Goal: Transaction & Acquisition: Book appointment/travel/reservation

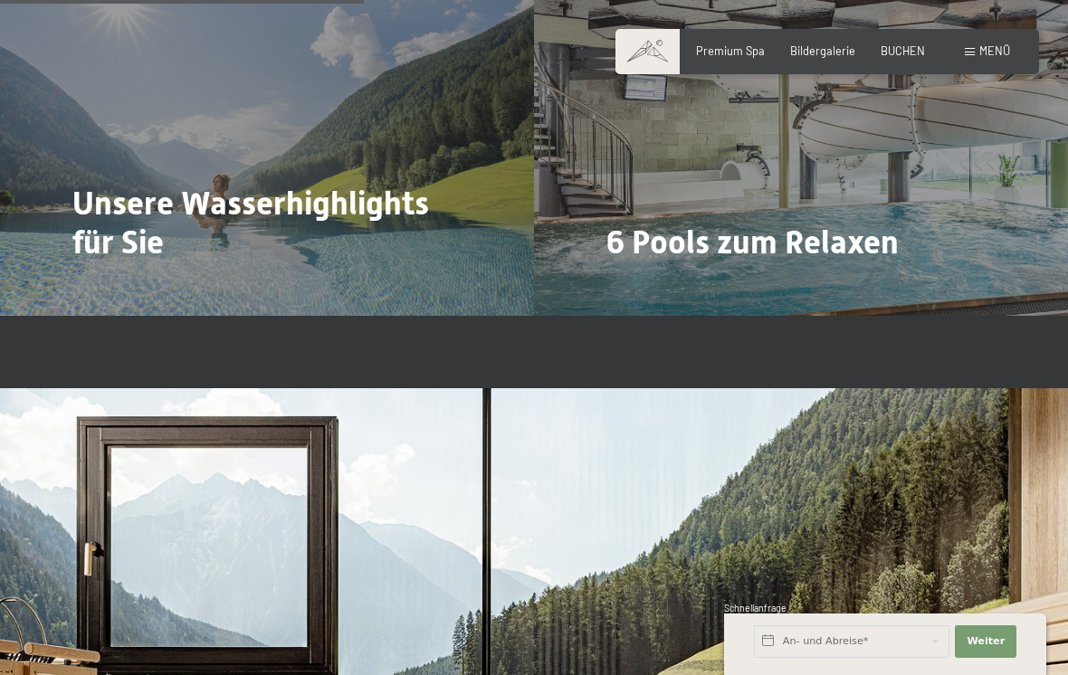
scroll to position [3469, 0]
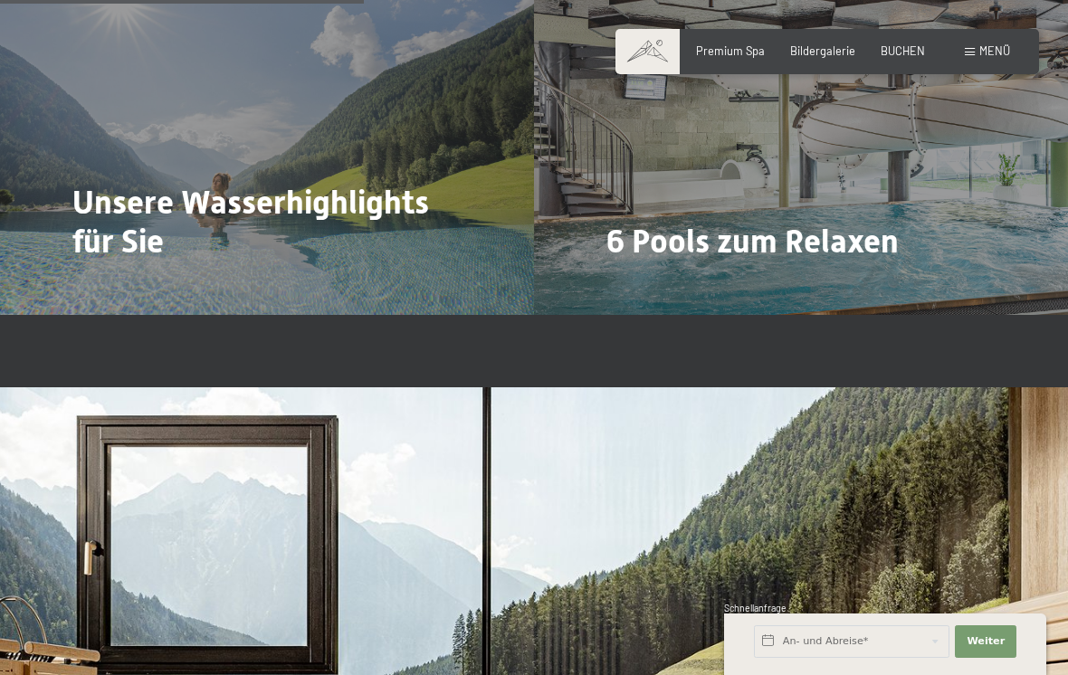
click at [871, 233] on div "6 Pools zum Relaxen Mehr dazu" at bounding box center [801, 114] width 534 height 401
click at [684, 251] on div "6 Pools zum Relaxen Mehr dazu" at bounding box center [801, 114] width 534 height 401
click at [636, 232] on div "6 Pools zum Relaxen Mehr dazu" at bounding box center [801, 114] width 534 height 401
click at [618, 281] on div at bounding box center [617, 292] width 13 height 22
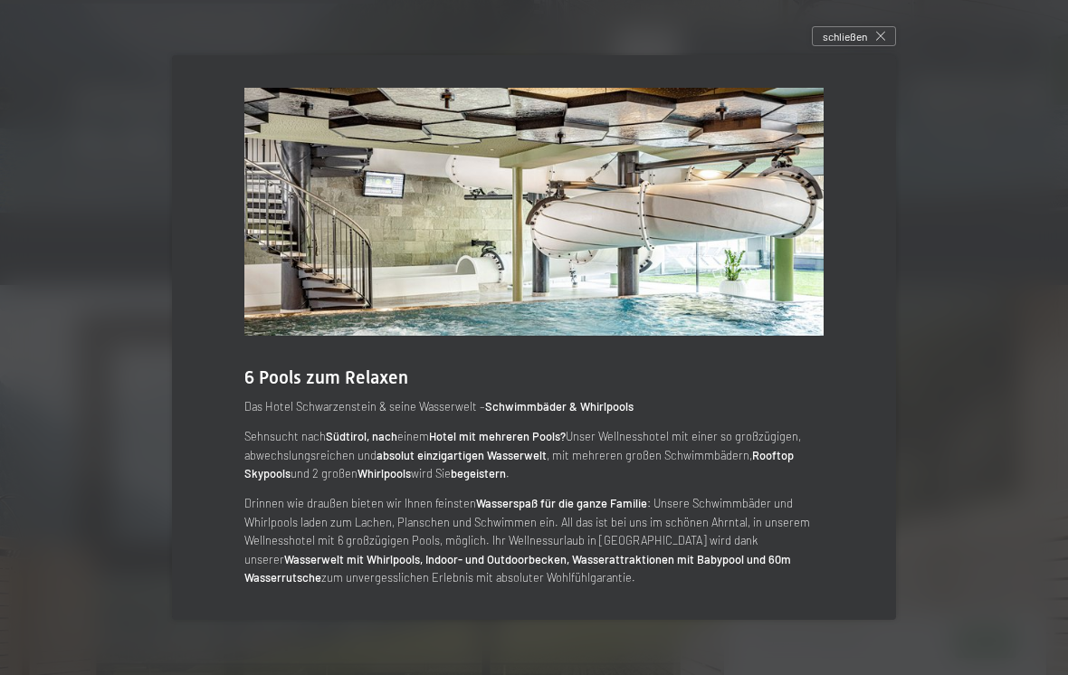
scroll to position [3574, 0]
click at [881, 46] on div "schließen" at bounding box center [854, 36] width 84 height 20
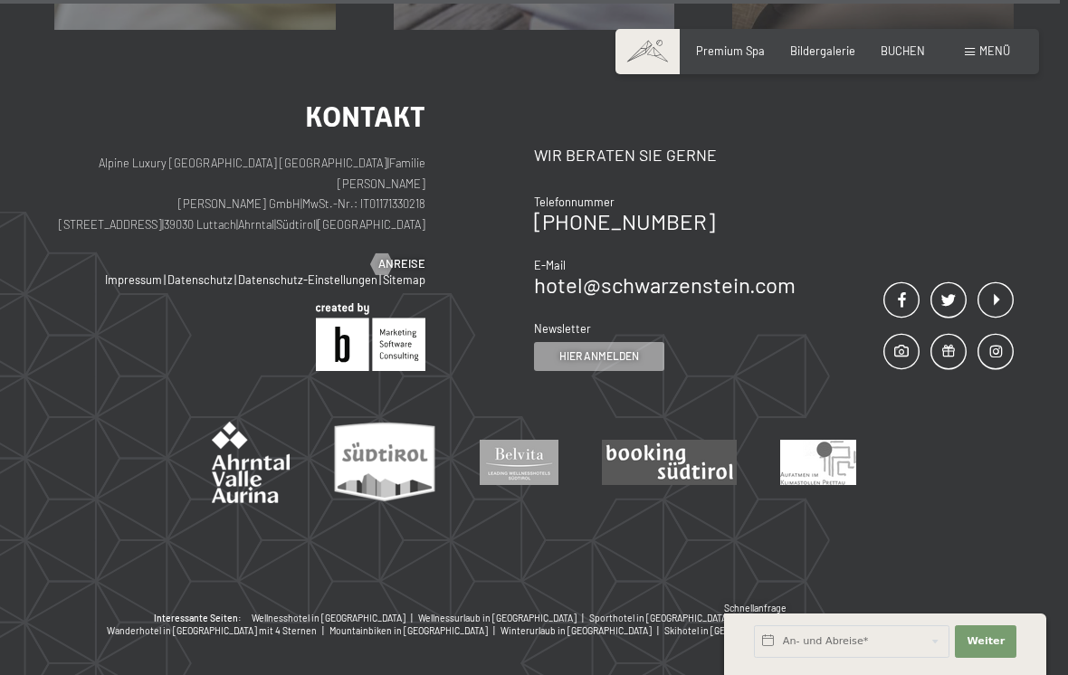
scroll to position [8751, 0]
click at [902, 52] on span "BUCHEN" at bounding box center [902, 50] width 44 height 14
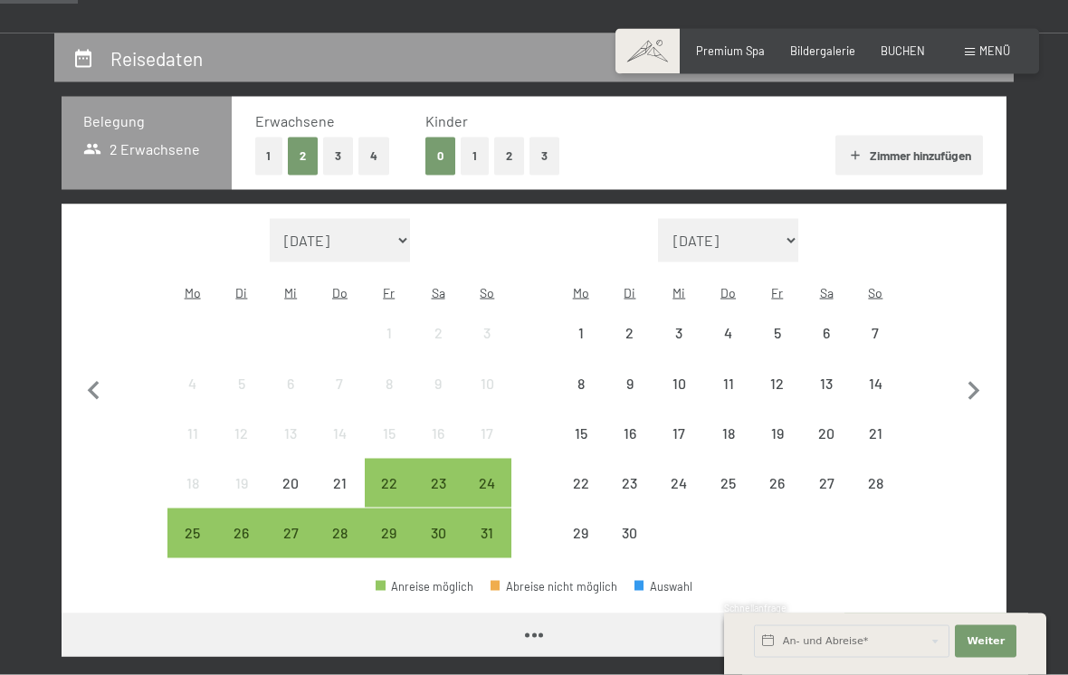
scroll to position [314, 0]
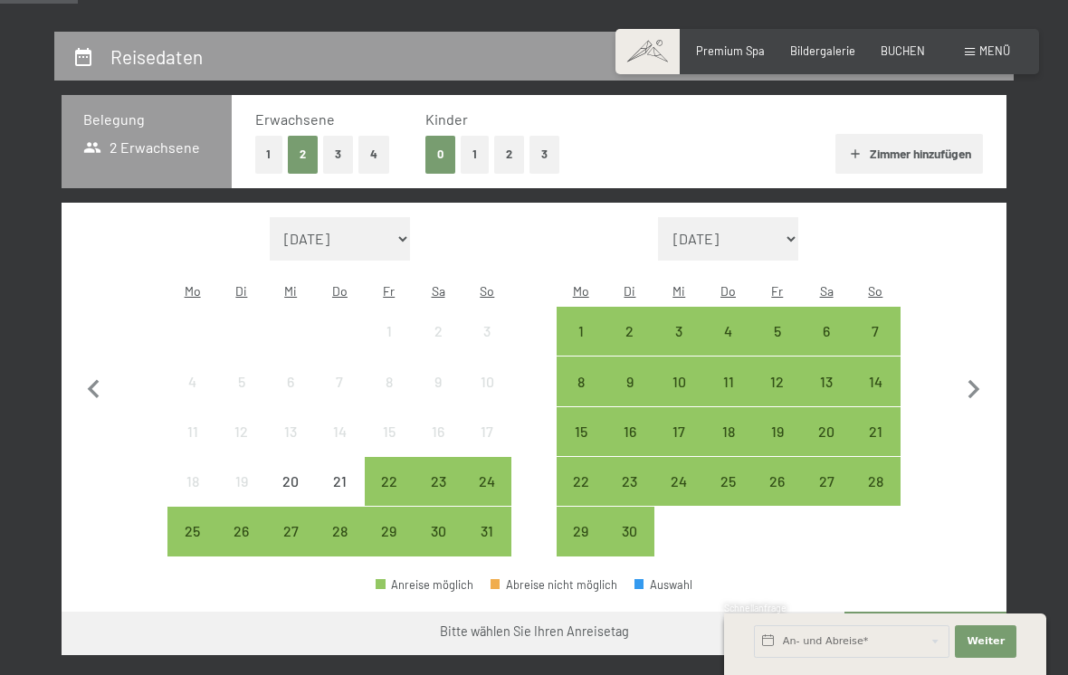
click at [975, 404] on button "button" at bounding box center [974, 387] width 38 height 340
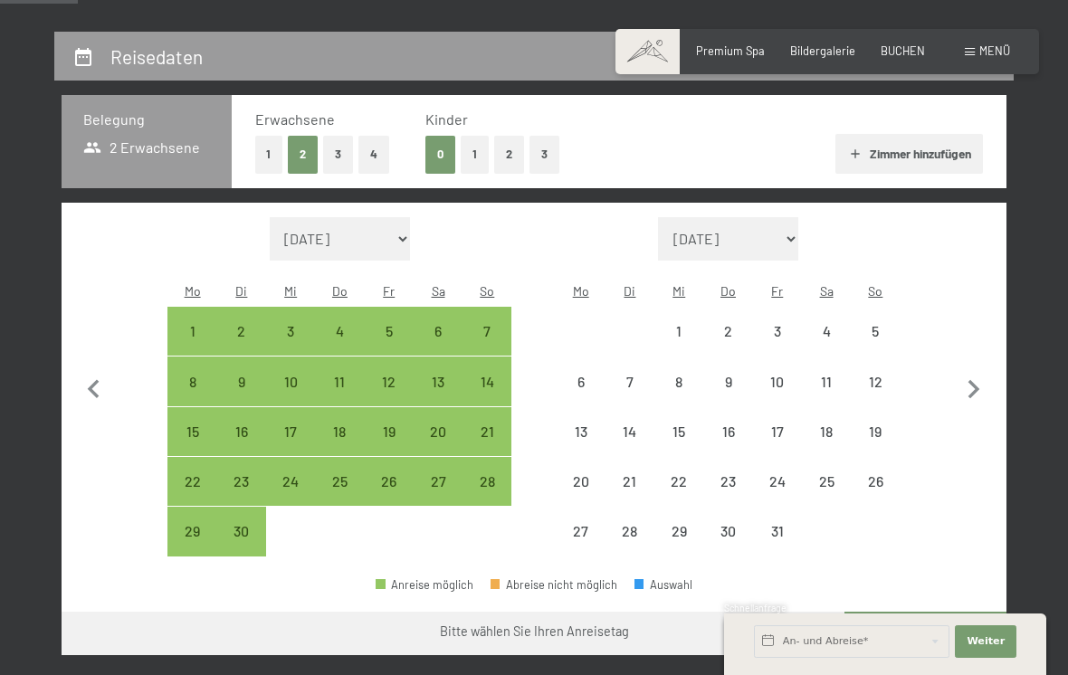
select select "2025-09-01"
select select "2025-10-01"
click at [973, 386] on icon "button" at bounding box center [974, 390] width 38 height 38
select select "2025-10-01"
select select "2025-11-01"
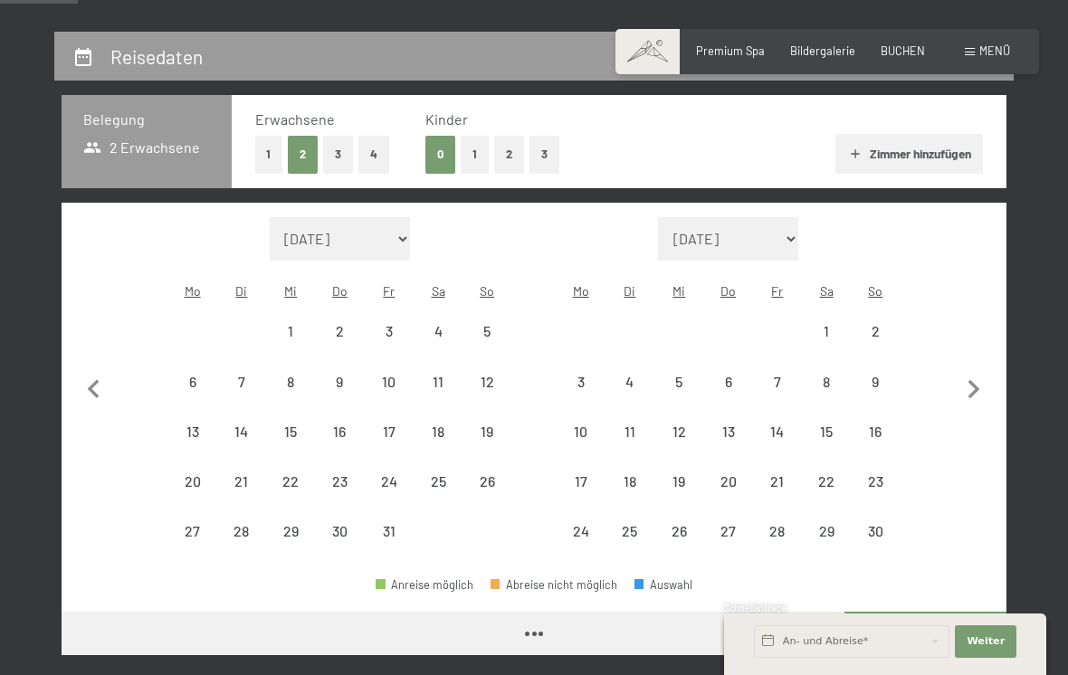
click at [978, 374] on icon "button" at bounding box center [974, 390] width 38 height 38
select select "2025-11-01"
select select "2025-12-01"
select select "2025-11-01"
select select "2025-12-01"
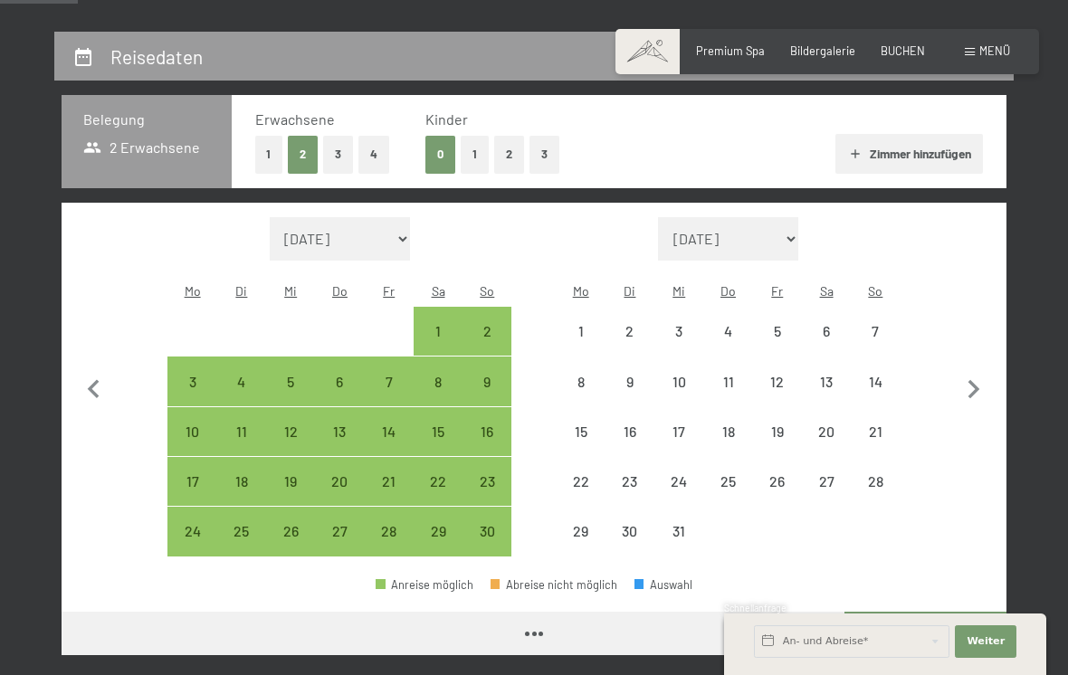
select select "2025-11-01"
select select "2025-12-01"
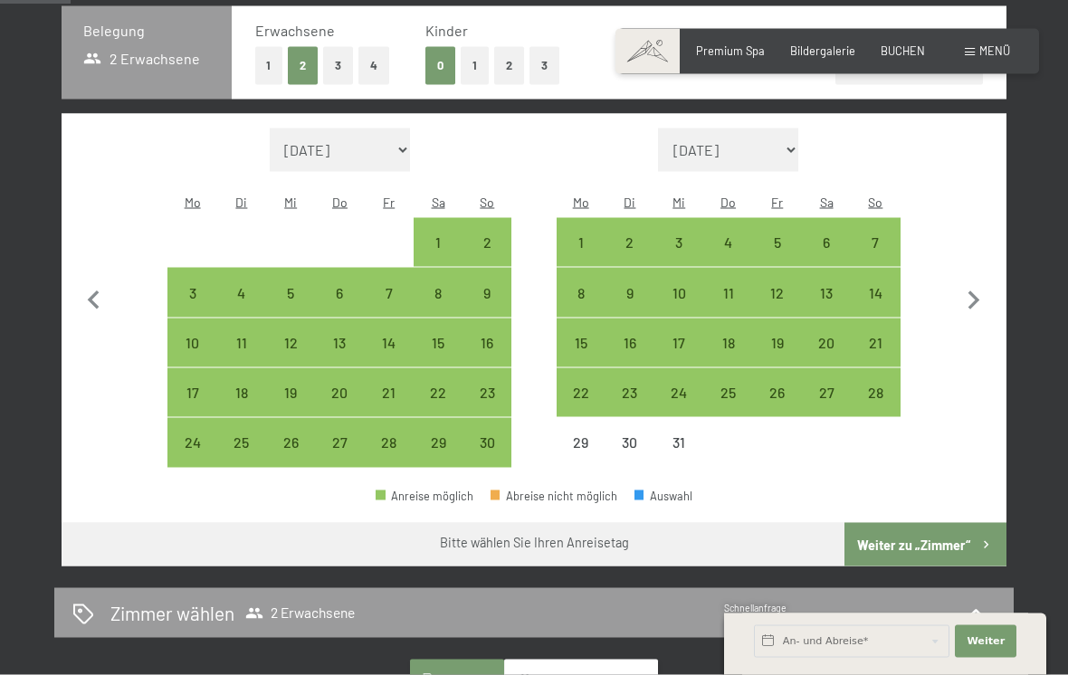
scroll to position [404, 0]
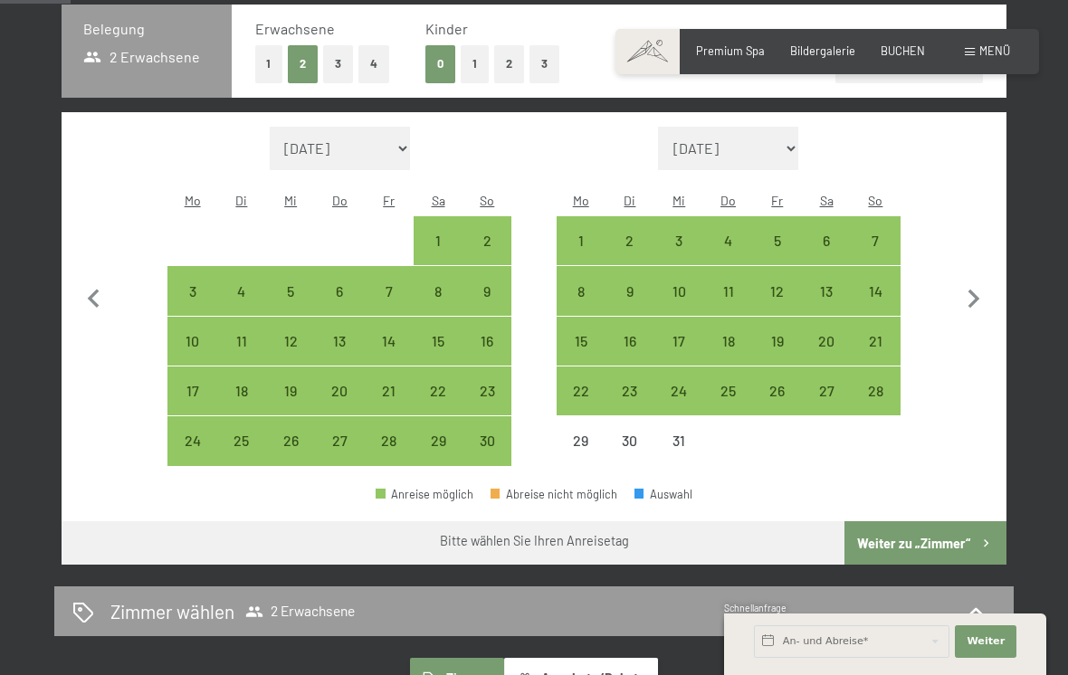
click at [882, 431] on div at bounding box center [875, 440] width 49 height 49
click at [625, 433] on div "30" at bounding box center [629, 455] width 45 height 45
select select "2025-11-01"
select select "2025-12-01"
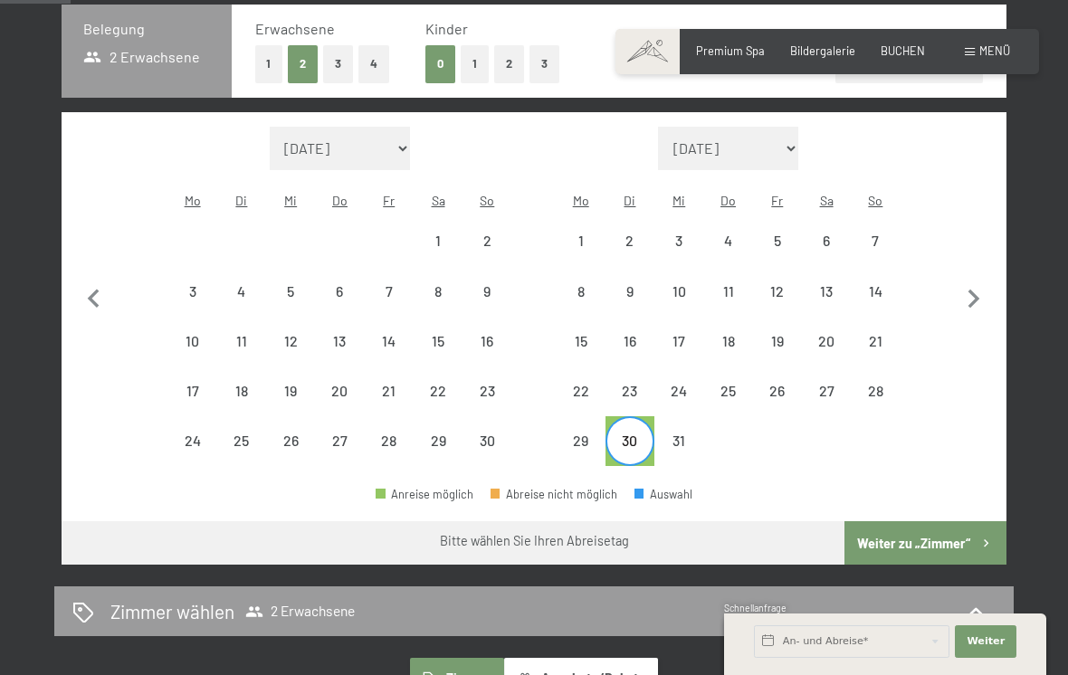
click at [967, 292] on icon "button" at bounding box center [974, 300] width 38 height 38
select select "2025-12-01"
select select "2026-01-01"
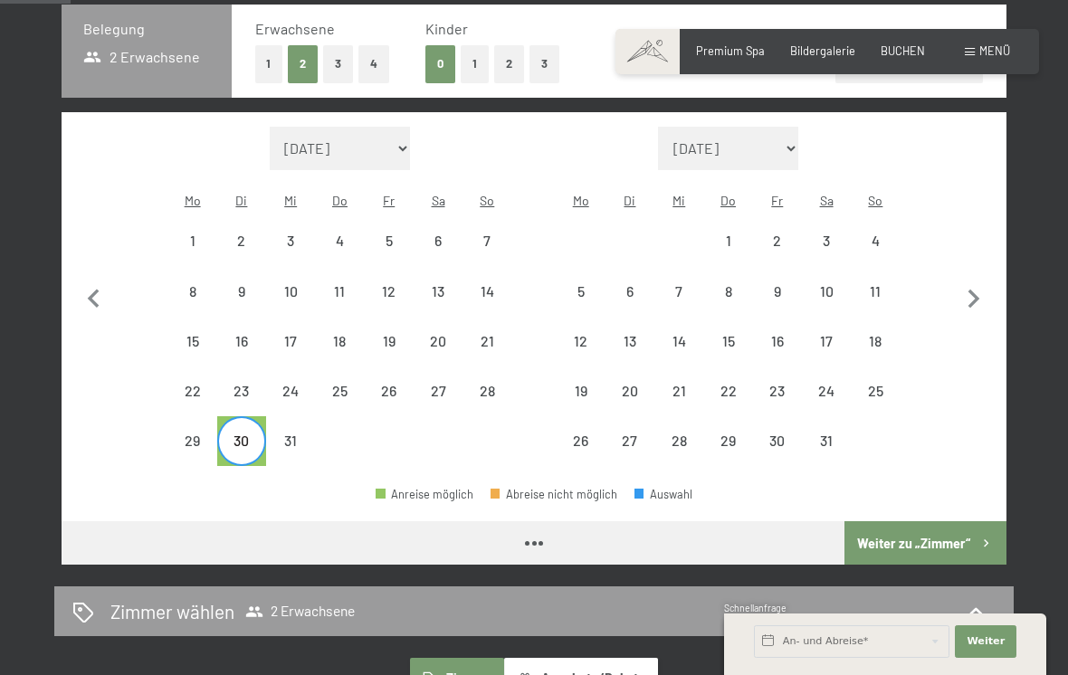
select select "2025-12-01"
select select "2026-01-01"
click at [768, 233] on div "2" at bounding box center [777, 255] width 45 height 45
select select "2025-12-01"
select select "2026-01-01"
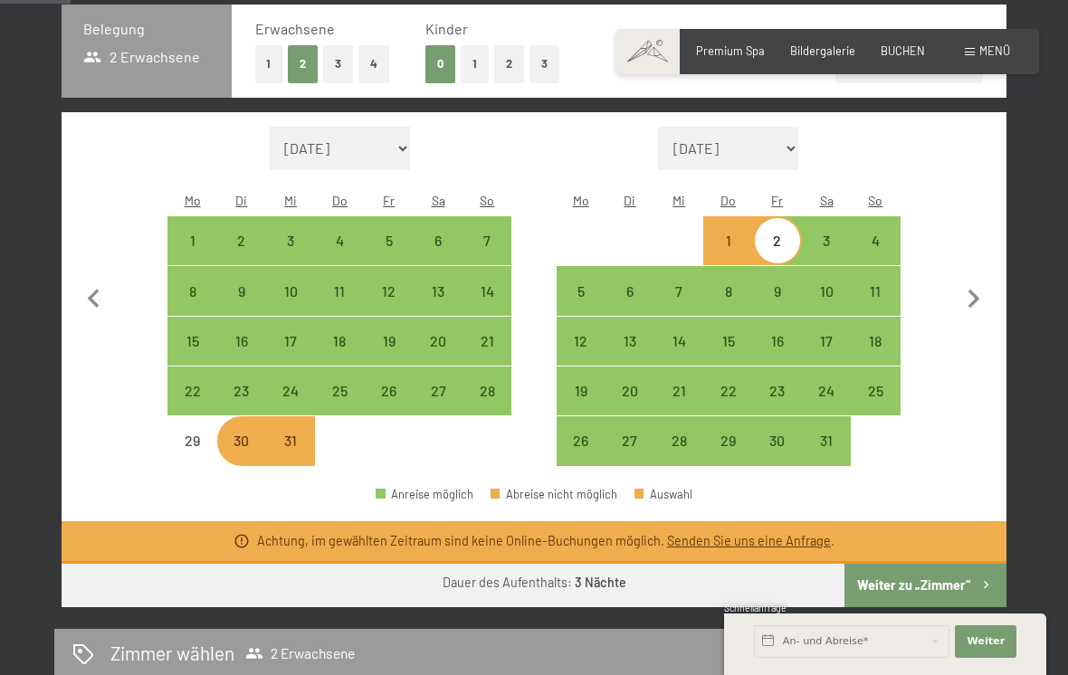
click at [202, 433] on div "29" at bounding box center [191, 455] width 45 height 45
select select "2025-12-01"
select select "2026-01-01"
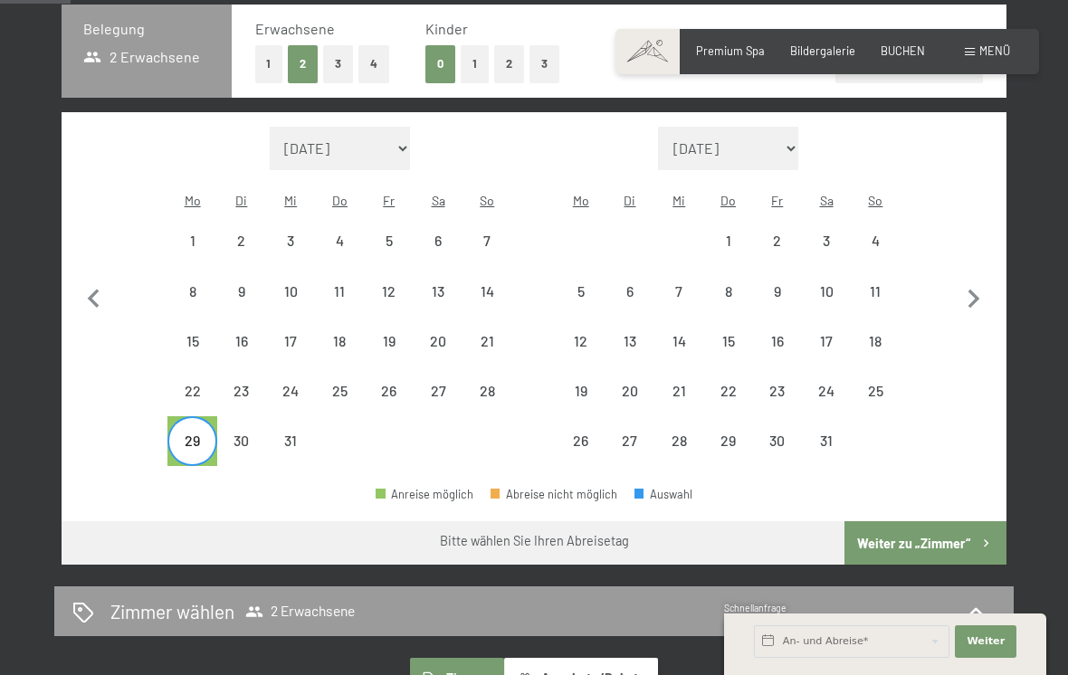
click at [735, 233] on div "1" at bounding box center [727, 255] width 45 height 45
select select "2025-12-01"
select select "2026-01-01"
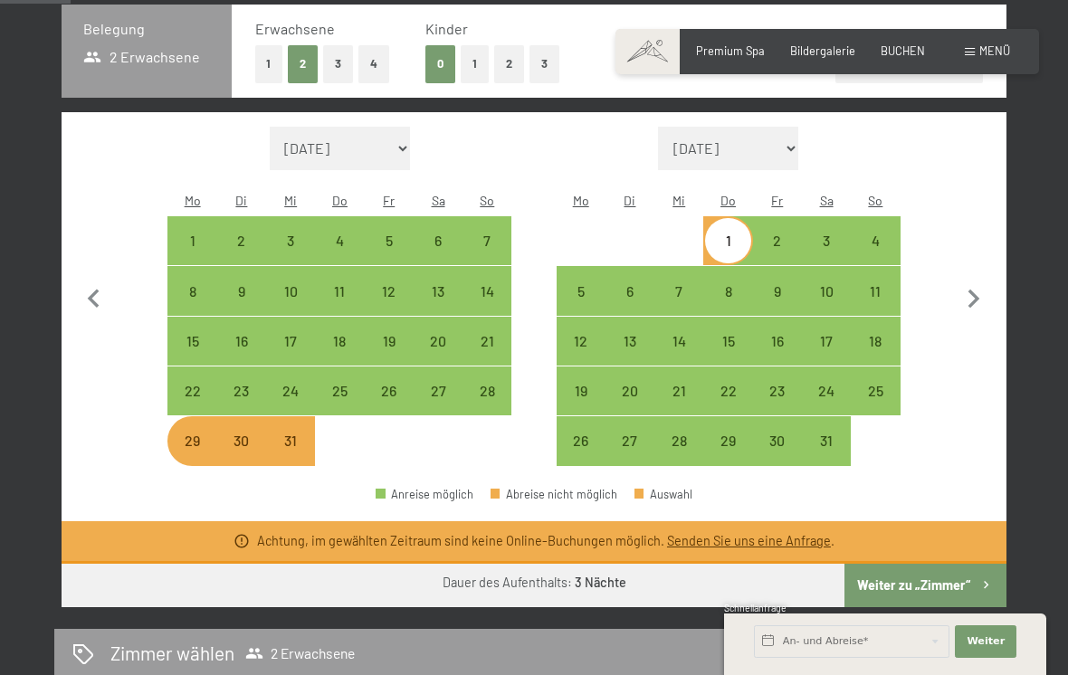
click at [768, 233] on div "2" at bounding box center [777, 255] width 45 height 45
select select "2025-12-01"
select select "2026-01-01"
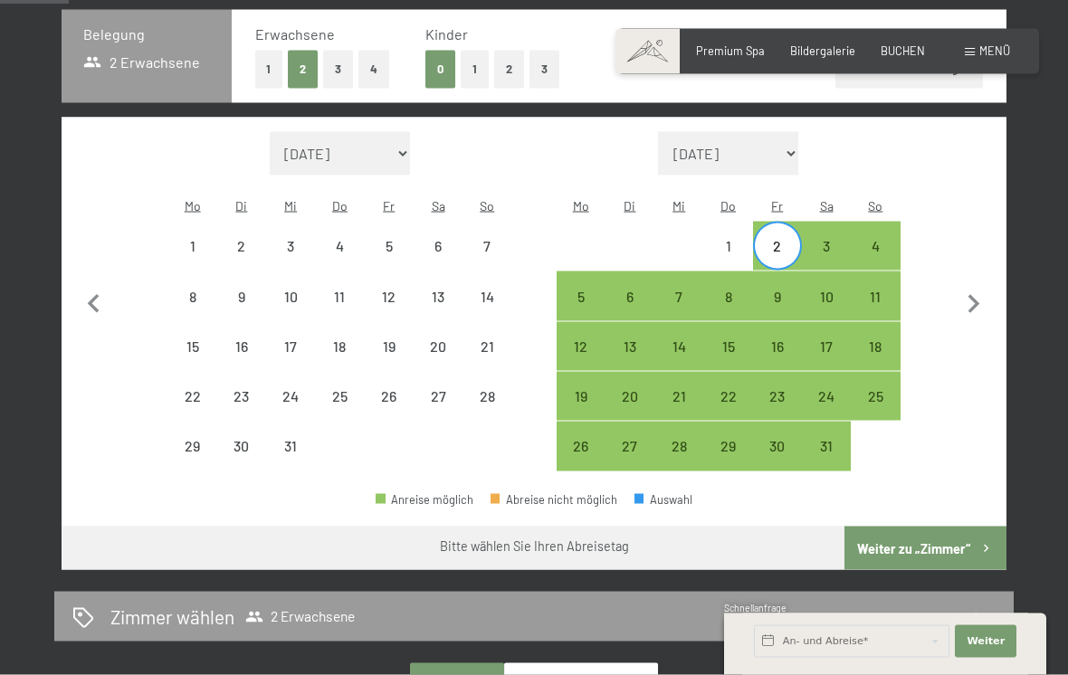
scroll to position [395, 0]
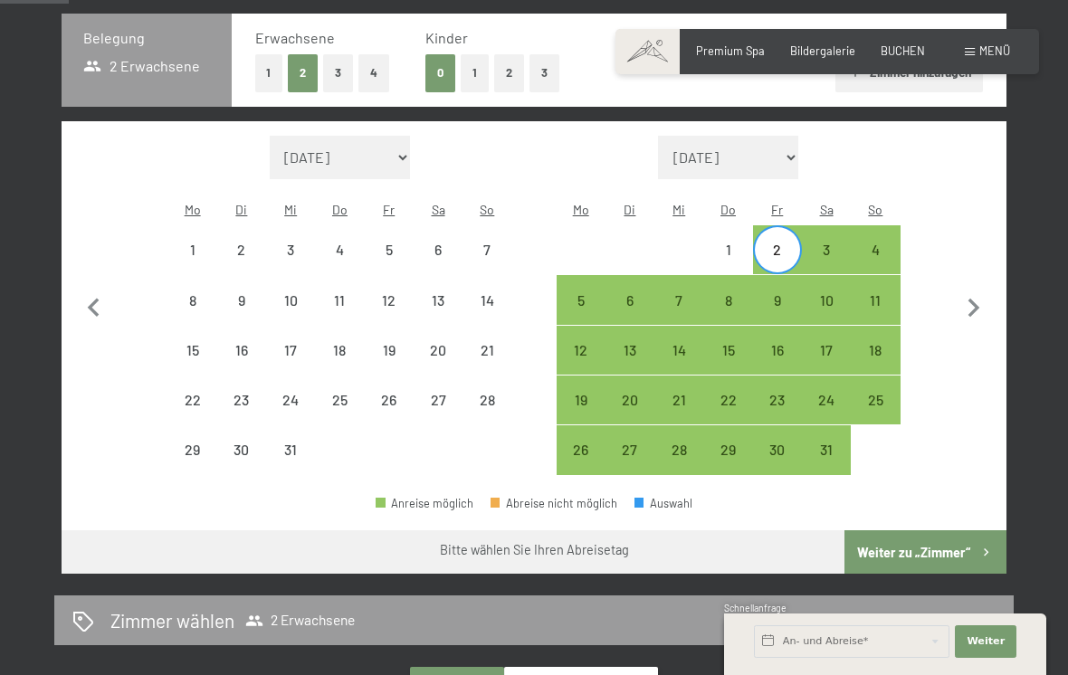
click at [181, 442] on div "29" at bounding box center [191, 464] width 45 height 45
select select "2025-12-01"
select select "2026-01-01"
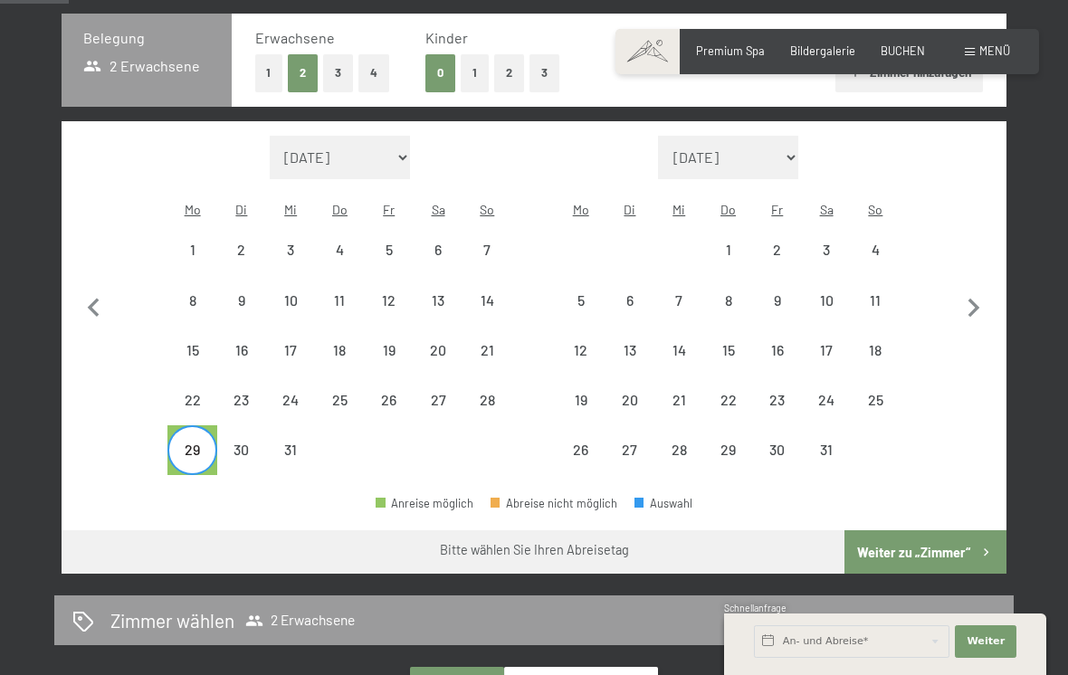
click at [773, 242] on div "2" at bounding box center [777, 264] width 45 height 45
select select "2025-12-01"
select select "2026-01-01"
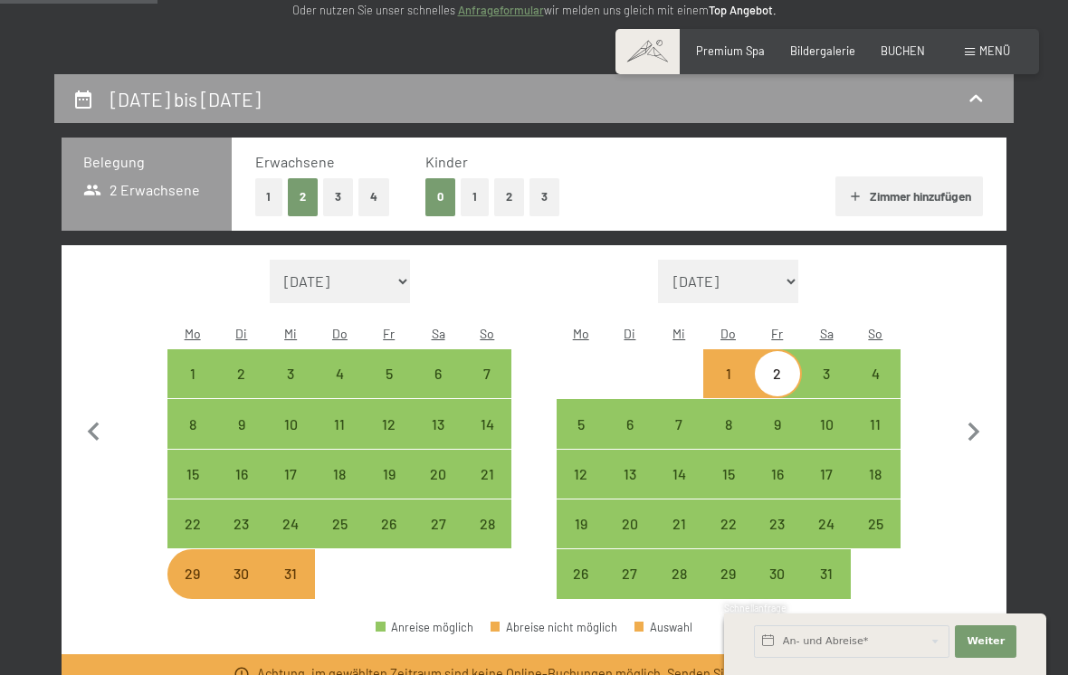
scroll to position [269, 0]
